Goal: Check status: Check status

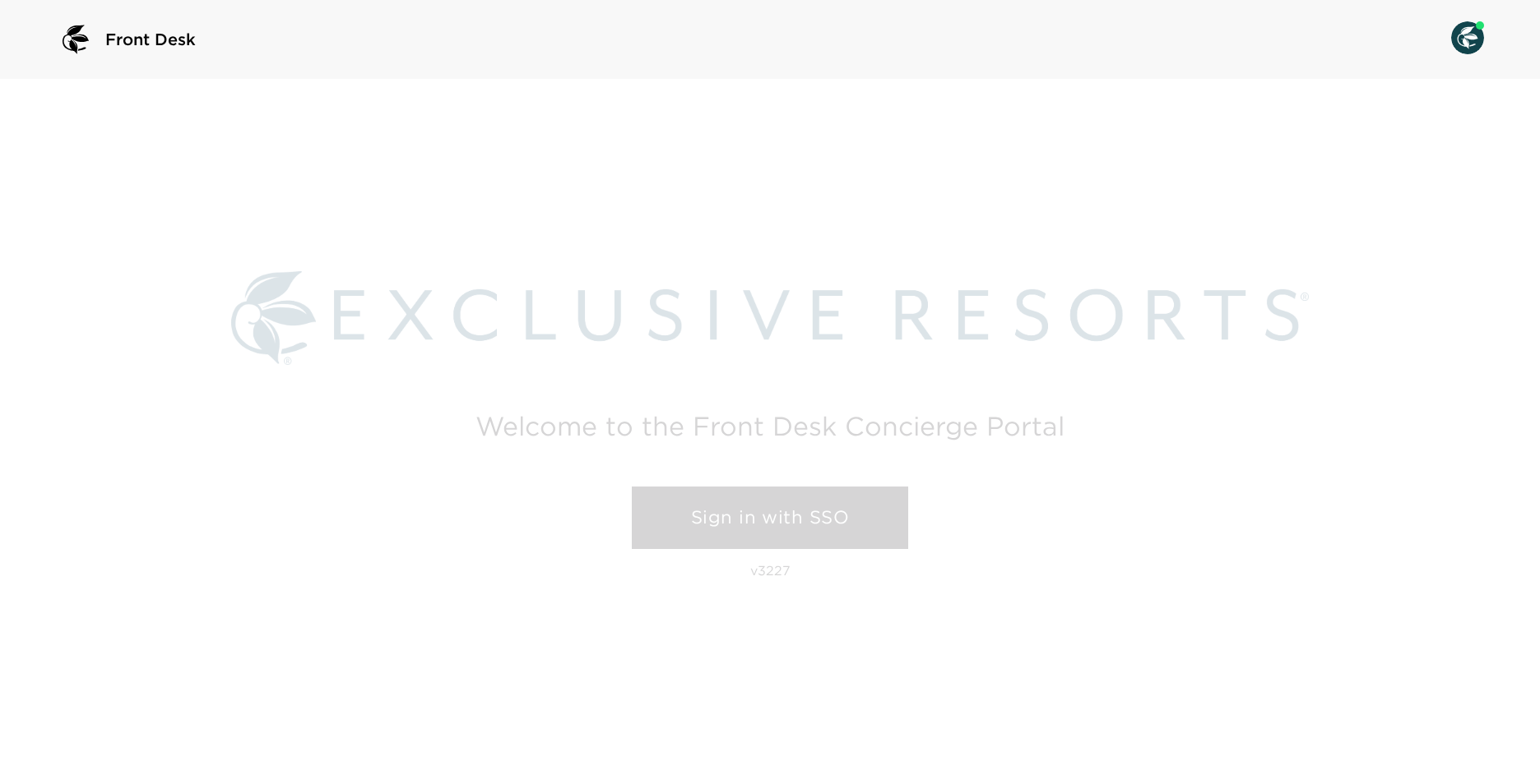
click at [801, 539] on link "Sign in with SSO" at bounding box center [770, 518] width 276 height 62
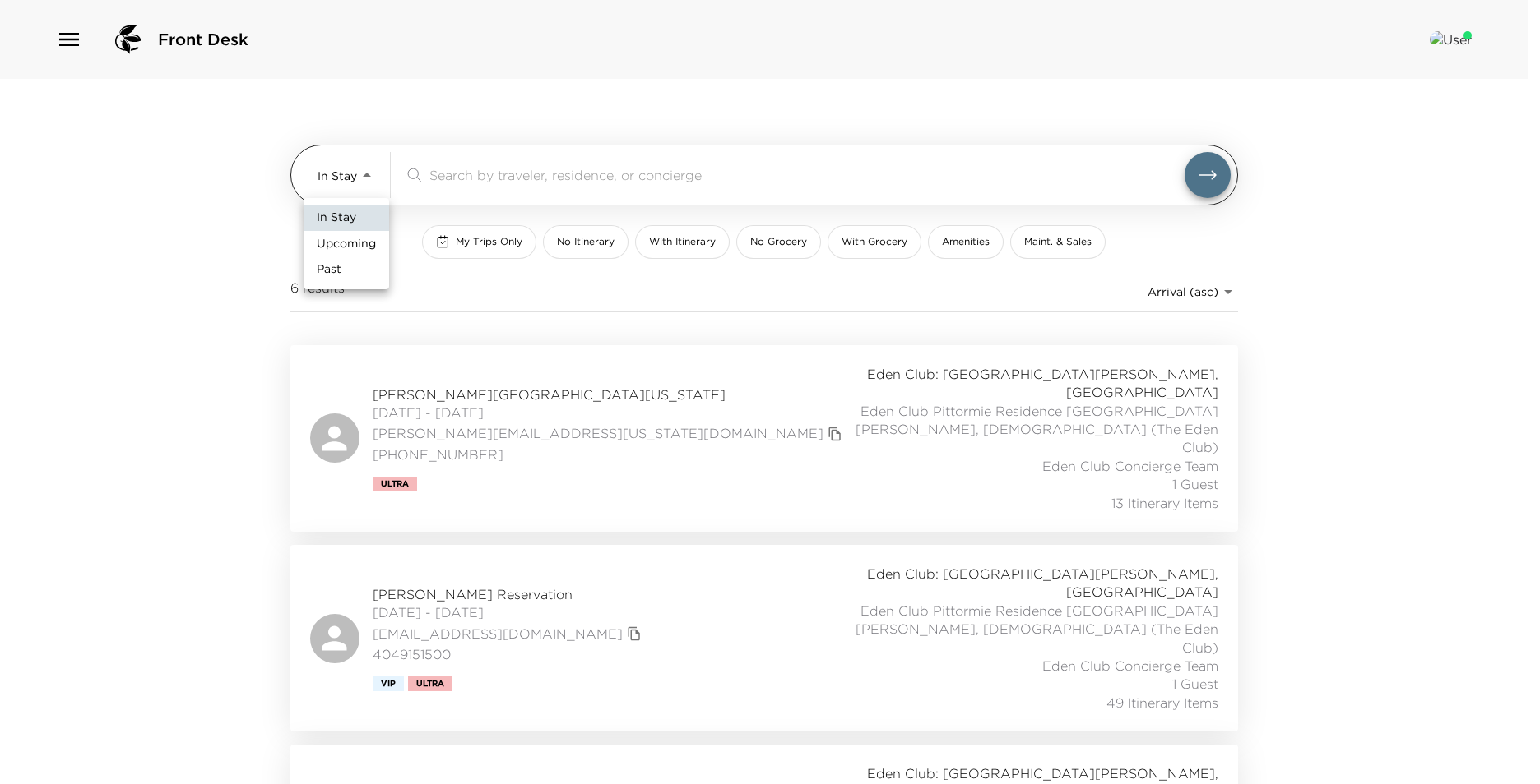
click at [361, 171] on body "Front Desk In Stay In-Stay ​ My Trips Only No Itinerary With Itinerary No Groce…" at bounding box center [770, 392] width 1540 height 784
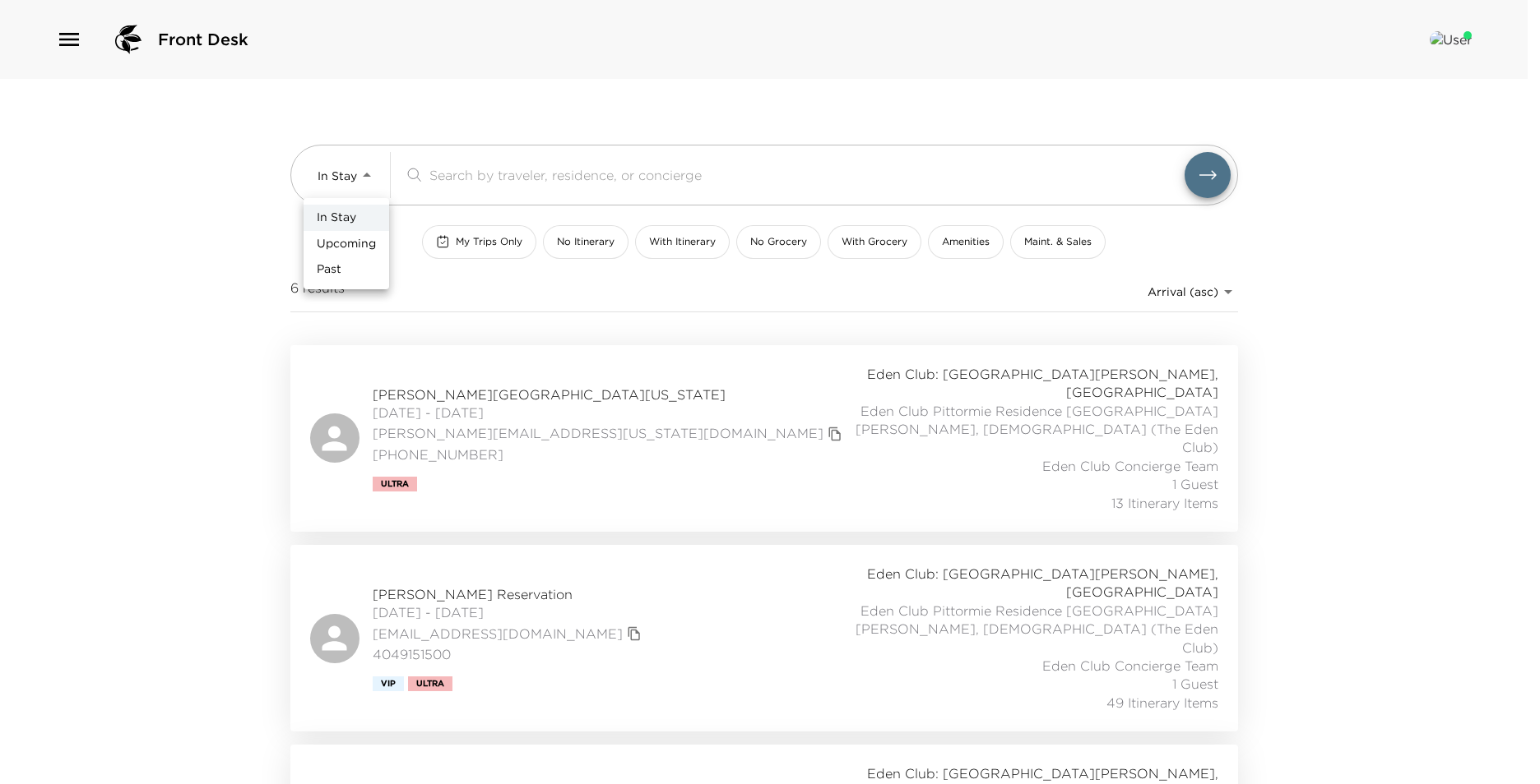
click at [359, 230] on li "In Stay" at bounding box center [346, 218] width 86 height 26
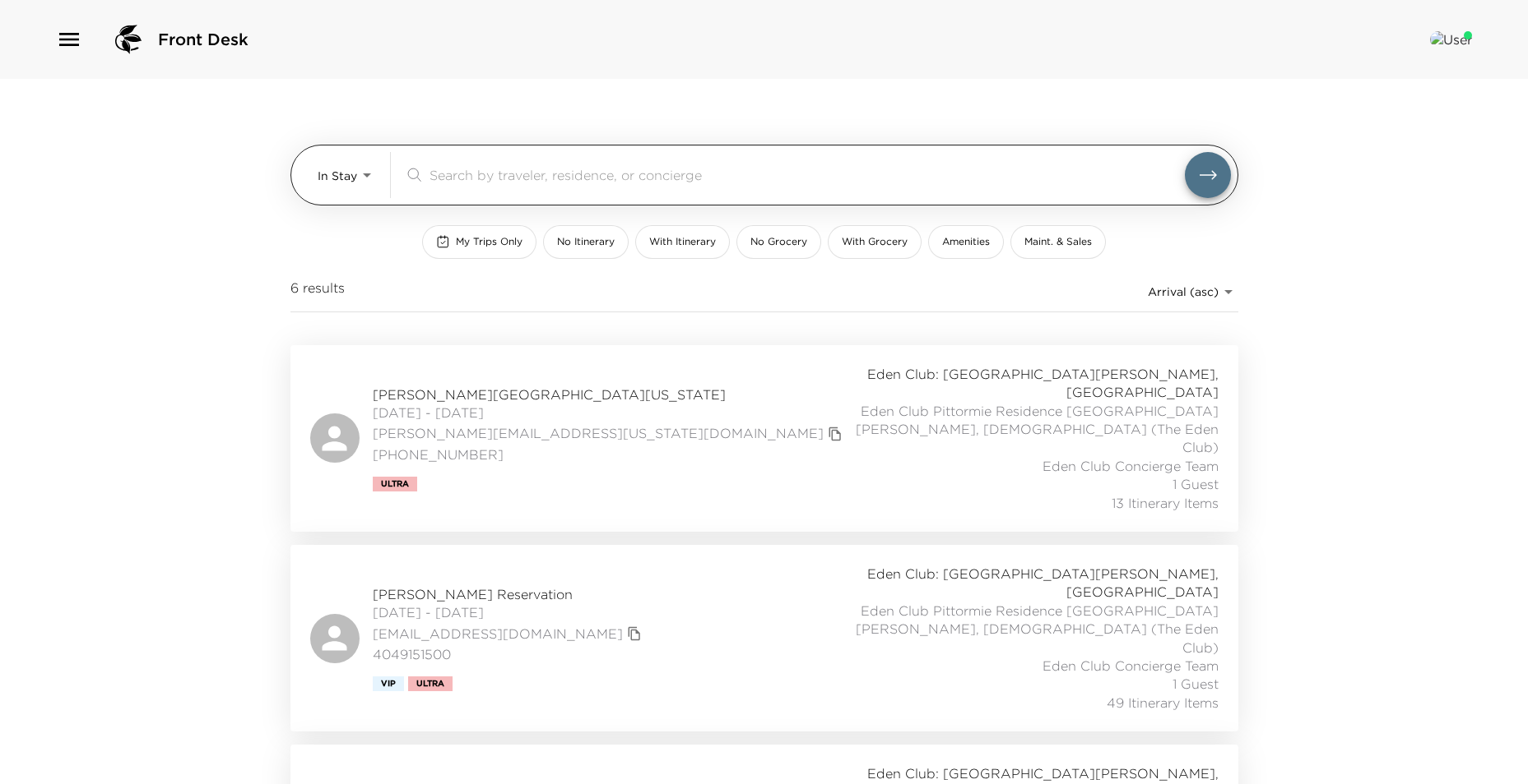
click at [346, 194] on div "In Stay In-Stay" at bounding box center [347, 175] width 60 height 46
click at [368, 187] on body "Front Desk In Stay In-Stay ​ My Trips Only No Itinerary With Itinerary No Groce…" at bounding box center [764, 392] width 1528 height 784
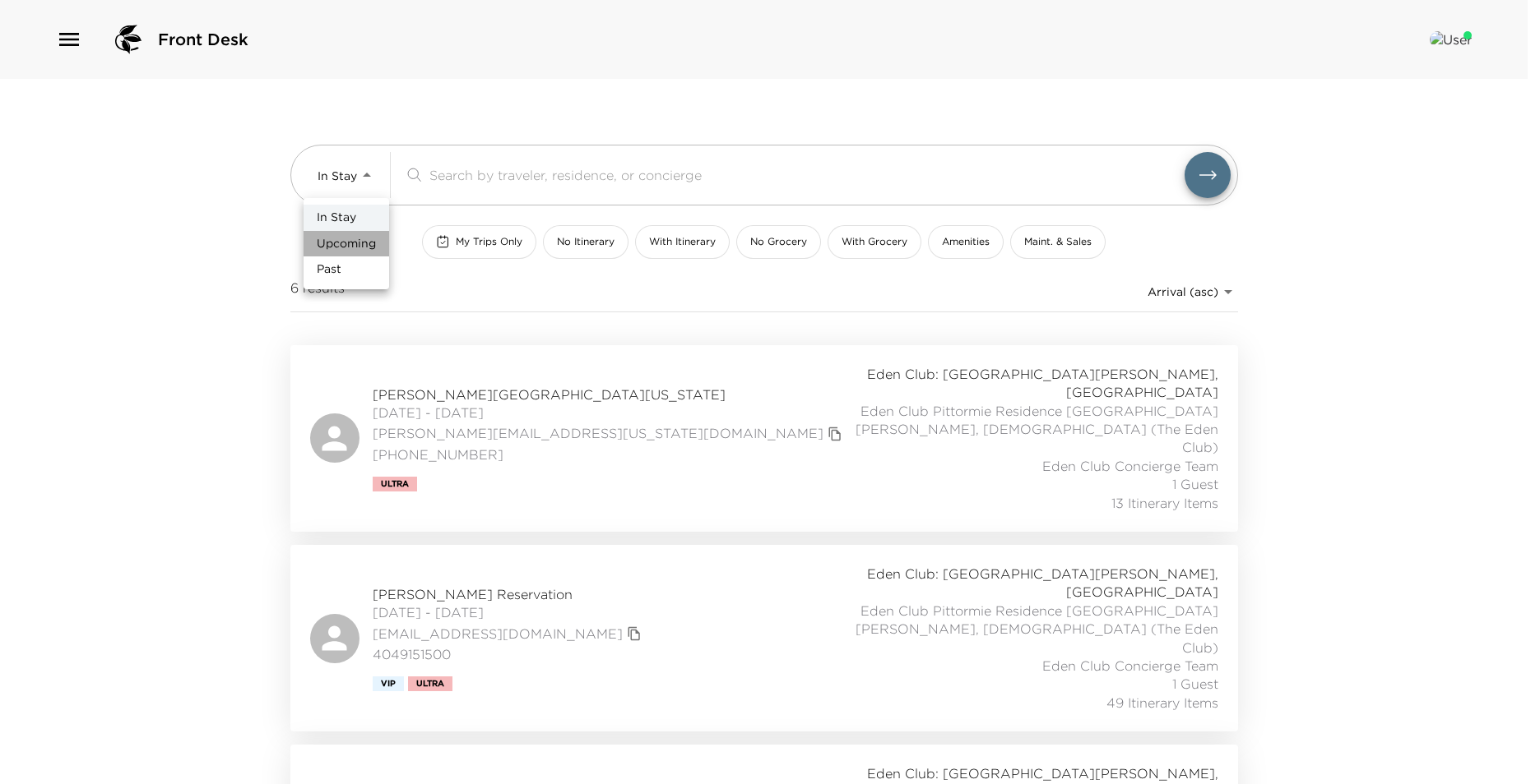
click at [360, 238] on span "Upcoming" at bounding box center [346, 244] width 60 height 16
type input "Upcoming"
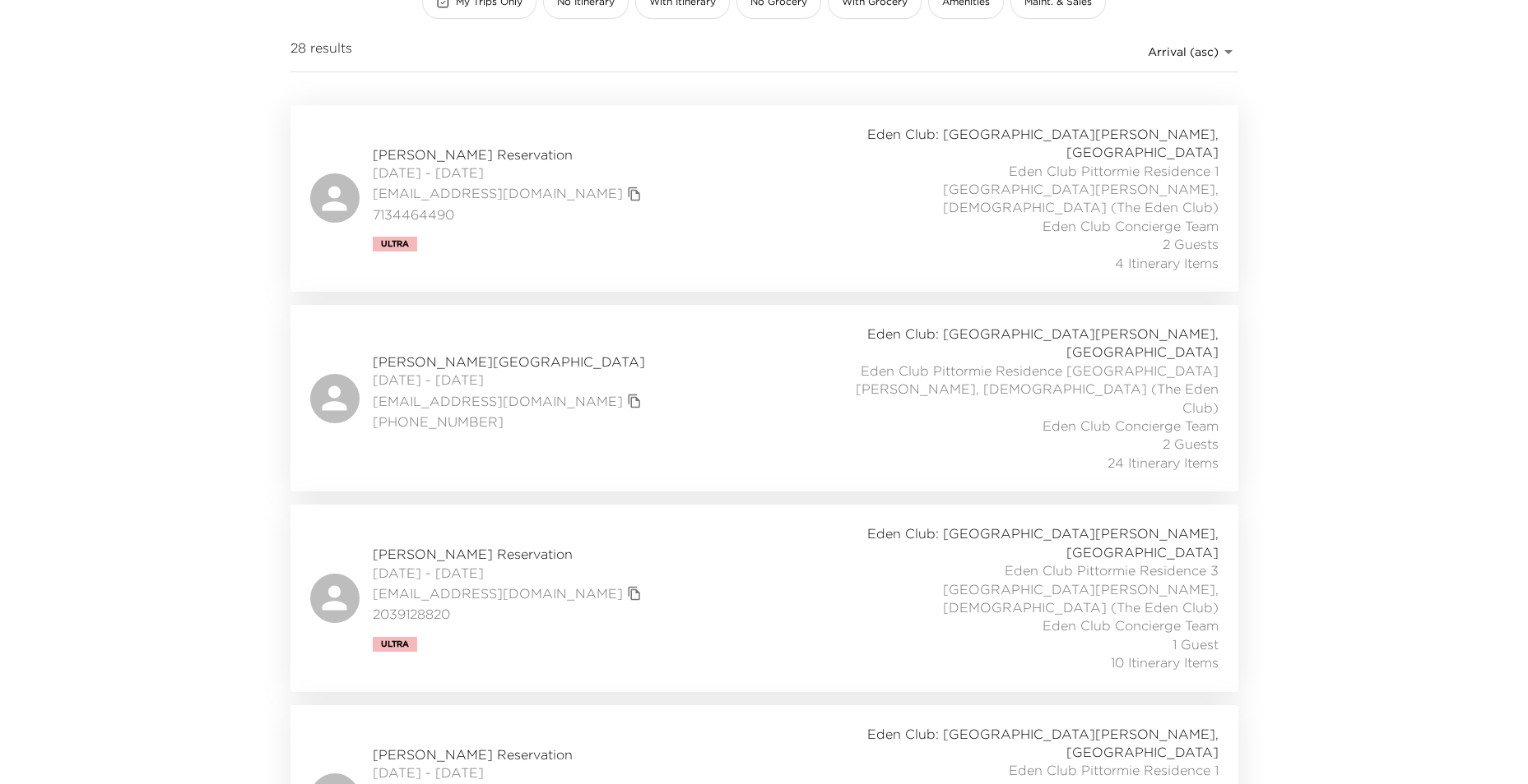
scroll to position [247, 0]
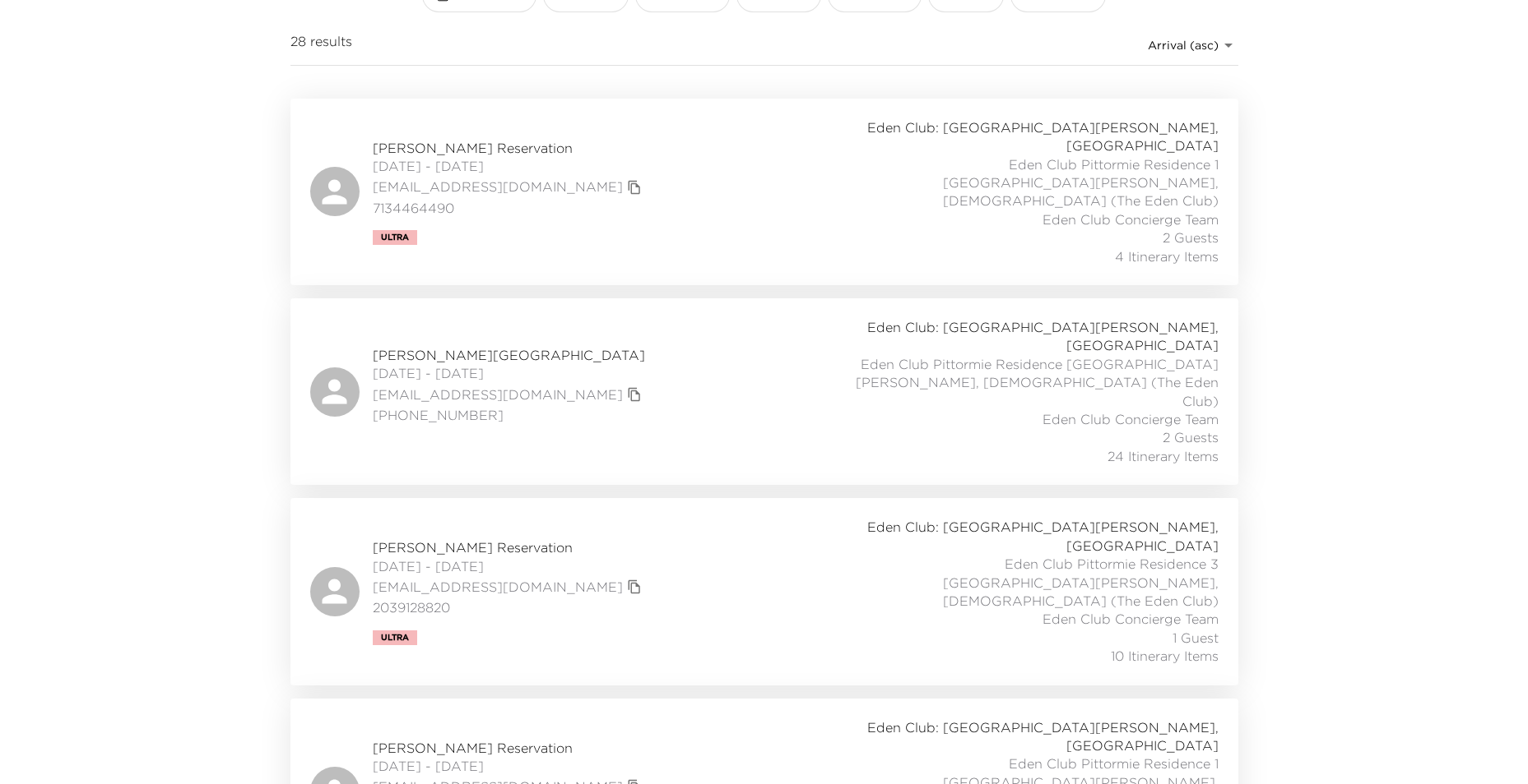
click at [936, 555] on span "Eden Club Pittormie Residence 3 [GEOGRAPHIC_DATA][PERSON_NAME], [DEMOGRAPHIC_DA…" at bounding box center [1036, 583] width 364 height 55
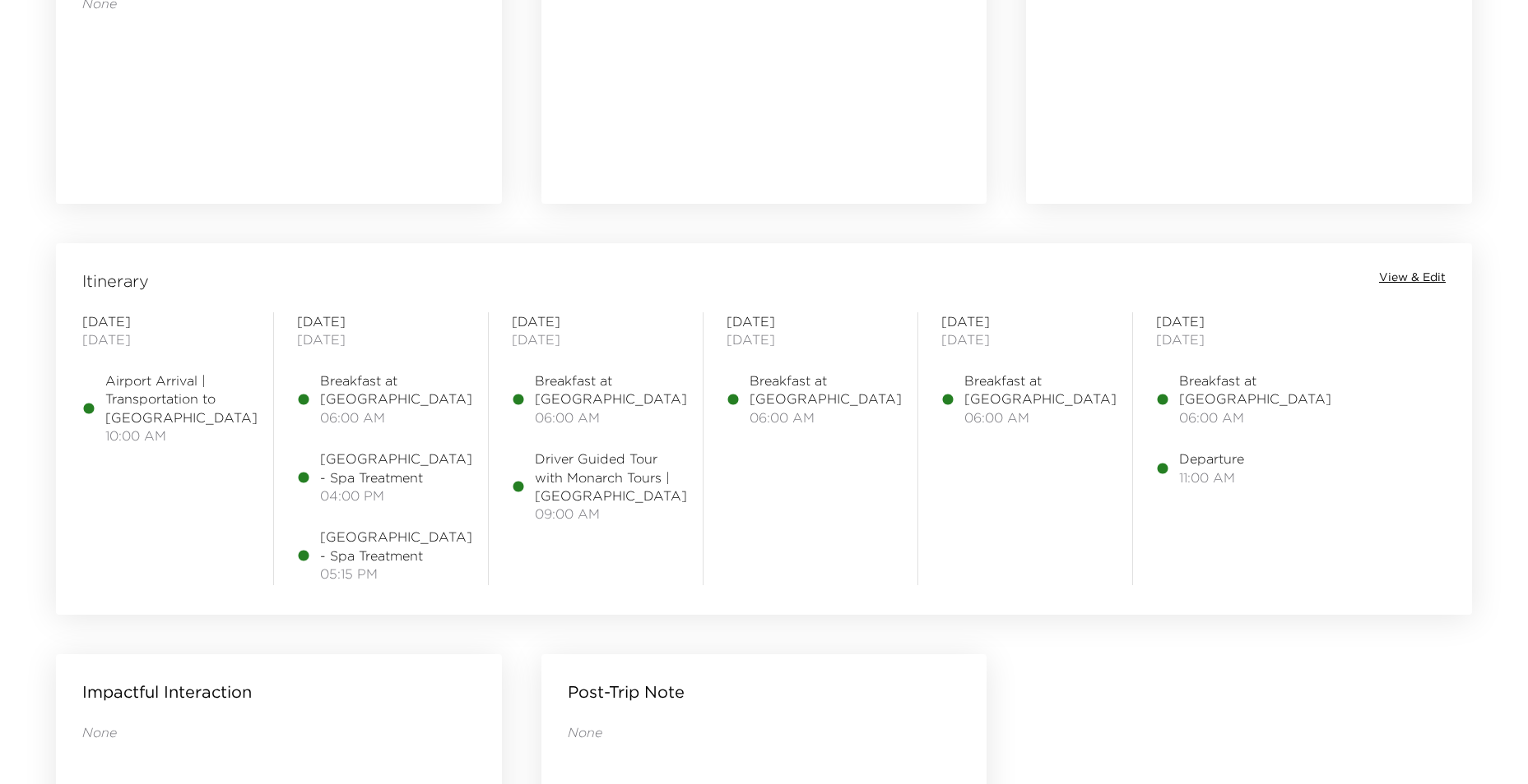
scroll to position [1151, 0]
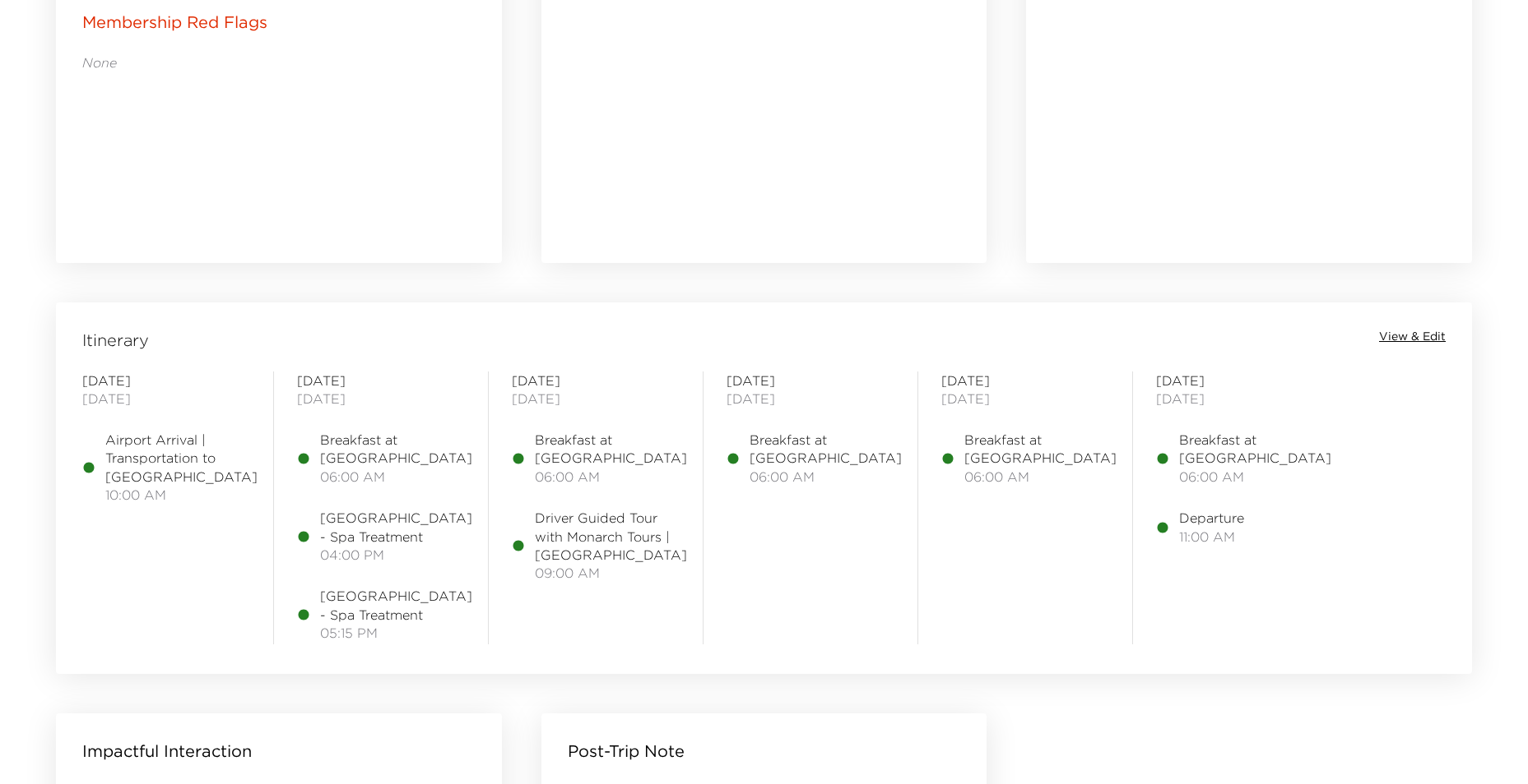
click at [1388, 329] on span "View & Edit" at bounding box center [1412, 336] width 67 height 16
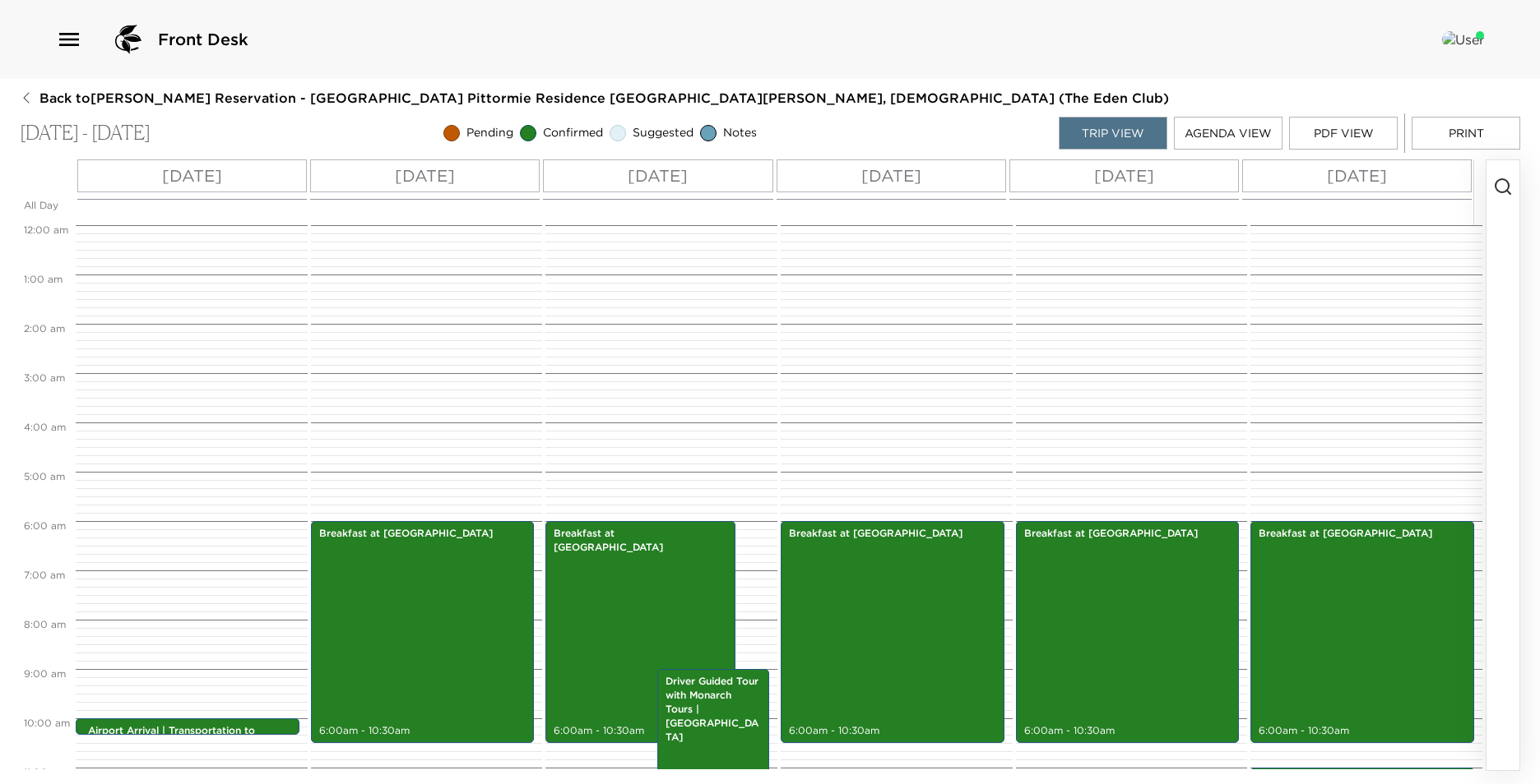
scroll to position [296, 0]
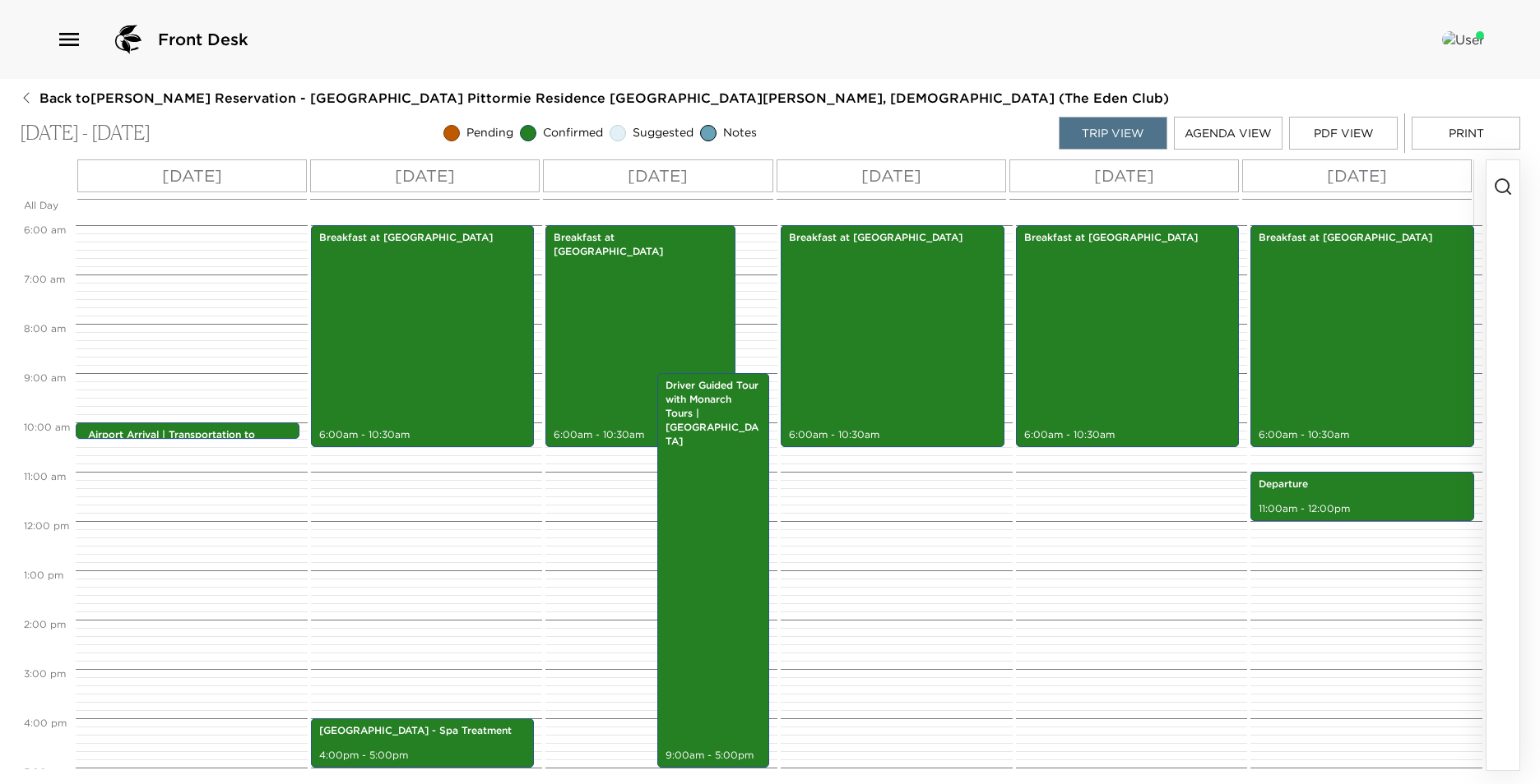
click at [1311, 138] on button "PDF View" at bounding box center [1343, 133] width 109 height 33
